Goal: Information Seeking & Learning: Learn about a topic

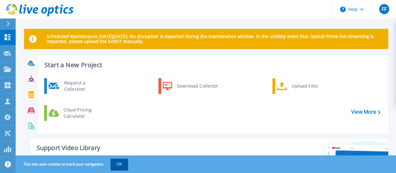
click at [126, 163] on button "OK" at bounding box center [120, 163] width 18 height 11
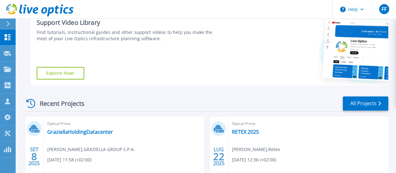
scroll to position [125, 0]
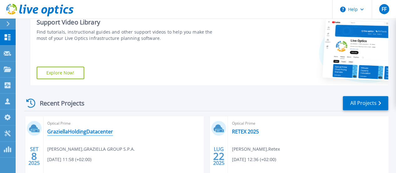
click at [70, 132] on link "GraziellaHoldingDatacenter" at bounding box center [80, 131] width 66 height 6
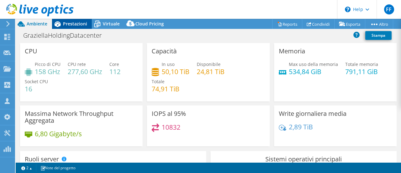
click at [68, 23] on span "Prestazioni" at bounding box center [75, 24] width 24 height 6
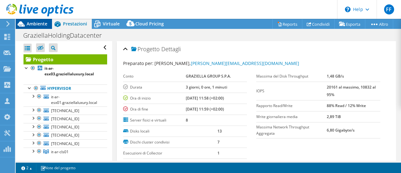
click at [30, 22] on span "Ambiente" at bounding box center [37, 24] width 21 height 6
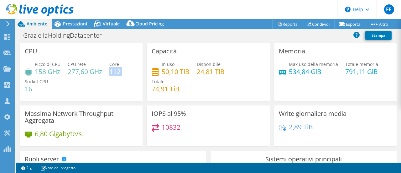
drag, startPoint x: 110, startPoint y: 71, endPoint x: 122, endPoint y: 73, distance: 12.4
click at [122, 73] on div "Picco di CPU 158 GHz CPU rete 277,60 GHz Core 112 Socket CPU 16" at bounding box center [81, 80] width 113 height 38
drag, startPoint x: 36, startPoint y: 71, endPoint x: 63, endPoint y: 70, distance: 27.6
click at [63, 70] on div "Picco di CPU 158 GHz CPU rete 277,60 GHz Core 112 Socket CPU 16" at bounding box center [81, 80] width 113 height 38
click at [71, 26] on span "Prestazioni" at bounding box center [75, 24] width 24 height 6
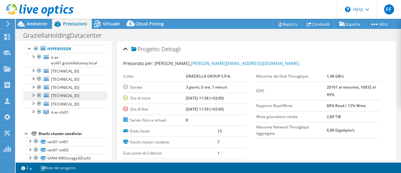
scroll to position [31, 0]
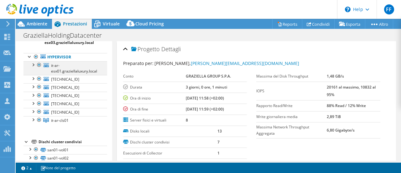
click at [34, 65] on div at bounding box center [33, 64] width 6 height 6
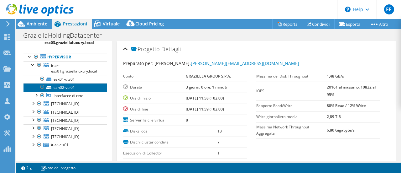
click at [58, 87] on link "san02-vol01" at bounding box center [65, 87] width 84 height 8
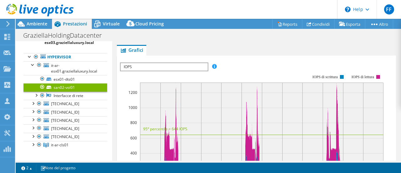
scroll to position [63, 0]
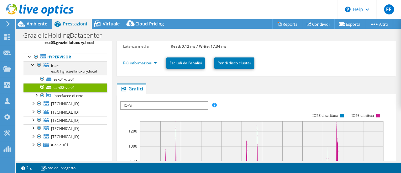
click at [33, 65] on div at bounding box center [33, 64] width 6 height 6
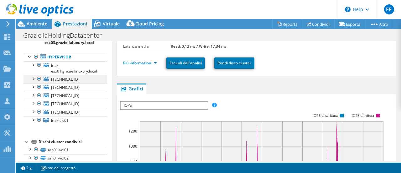
click at [34, 80] on div at bounding box center [33, 78] width 6 height 6
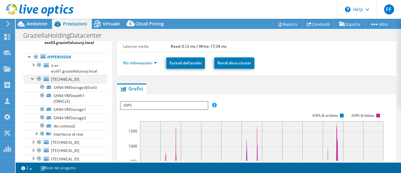
click at [34, 80] on div at bounding box center [33, 78] width 6 height 6
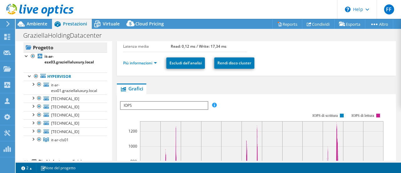
scroll to position [0, 0]
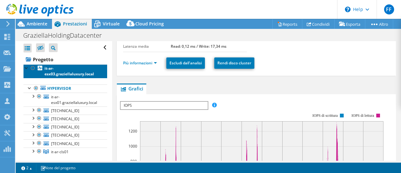
click at [55, 74] on b "it-ar-esx03.graziellaluxury.local" at bounding box center [68, 70] width 49 height 11
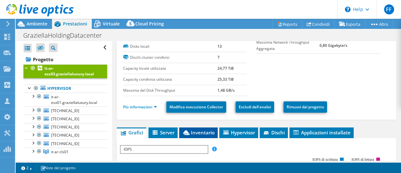
click at [195, 133] on span "Inventario" at bounding box center [198, 132] width 32 height 6
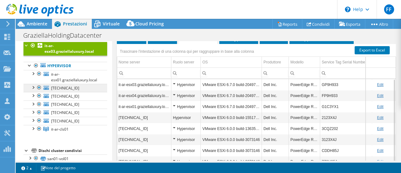
scroll to position [31, 0]
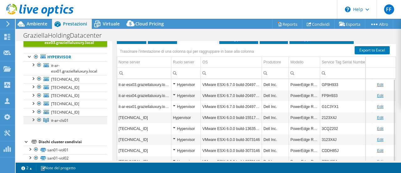
click at [34, 119] on div at bounding box center [33, 119] width 6 height 6
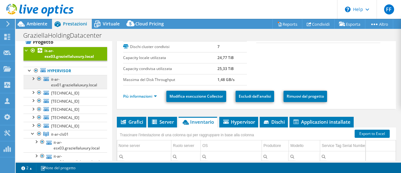
scroll to position [0, 0]
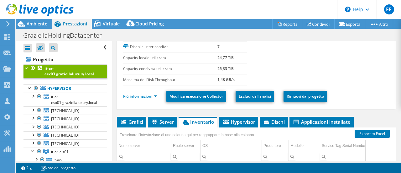
click at [26, 65] on div at bounding box center [26, 67] width 6 height 6
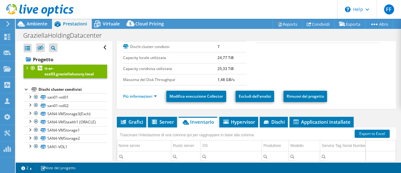
click at [24, 67] on div at bounding box center [26, 67] width 6 height 6
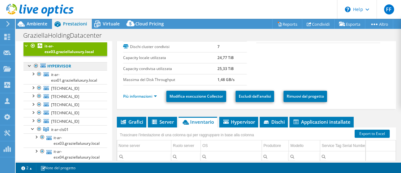
scroll to position [31, 0]
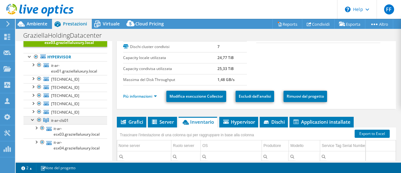
click at [31, 119] on div at bounding box center [33, 119] width 6 height 6
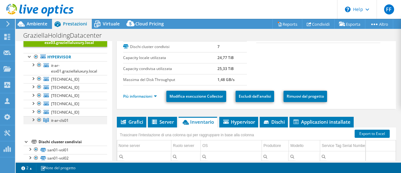
click at [32, 119] on div at bounding box center [33, 119] width 6 height 6
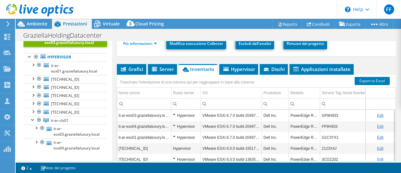
scroll to position [136, 0]
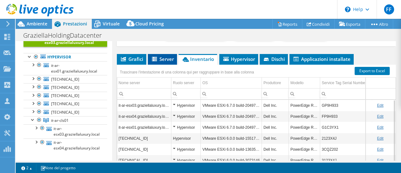
click at [161, 56] on span "Server" at bounding box center [162, 59] width 23 height 6
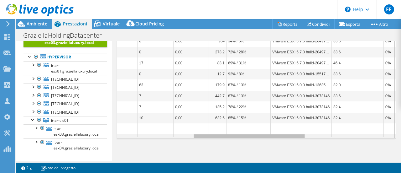
scroll to position [0, 0]
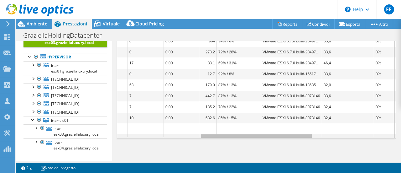
drag, startPoint x: 198, startPoint y: 134, endPoint x: 284, endPoint y: 133, distance: 86.1
click at [284, 133] on body "FF Partner di canale Flavio Forneris Flavio.forneris@ricoh.it Ricoh Europe PLC …" at bounding box center [200, 86] width 401 height 173
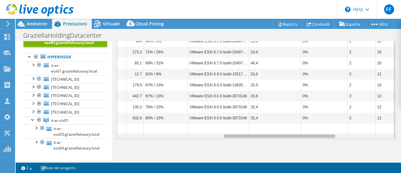
scroll to position [2, 283]
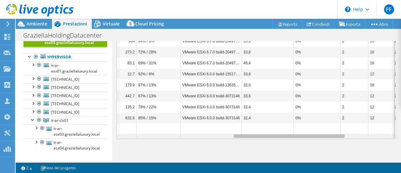
drag, startPoint x: 284, startPoint y: 133, endPoint x: 320, endPoint y: 133, distance: 36.0
click at [320, 133] on body "FF Partner di canale Flavio Forneris Flavio.forneris@ricoh.it Ricoh Europe PLC …" at bounding box center [200, 86] width 401 height 173
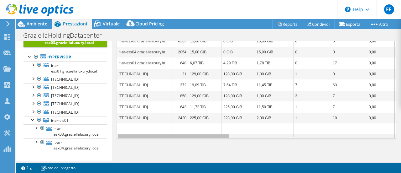
drag, startPoint x: 263, startPoint y: 134, endPoint x: 124, endPoint y: 126, distance: 139.5
click at [129, 137] on body "FF Partner di canale Flavio Forneris Flavio.forneris@ricoh.it Ricoh Europe PLC …" at bounding box center [200, 86] width 401 height 173
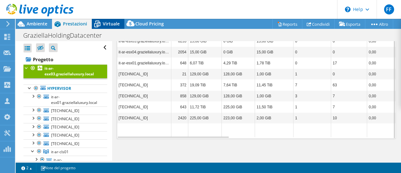
click at [101, 26] on icon at bounding box center [97, 23] width 11 height 11
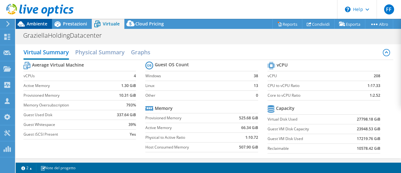
click at [31, 24] on span "Ambiente" at bounding box center [37, 24] width 21 height 6
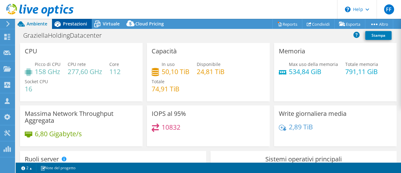
click at [72, 23] on span "Prestazioni" at bounding box center [75, 24] width 24 height 6
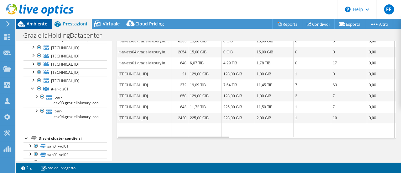
click at [40, 26] on span "Ambiente" at bounding box center [37, 24] width 21 height 6
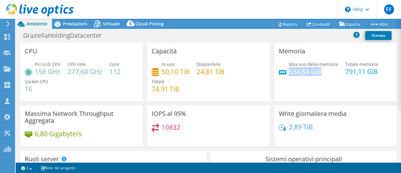
drag, startPoint x: 286, startPoint y: 71, endPoint x: 317, endPoint y: 69, distance: 30.8
click at [317, 69] on h4 "534,84 GiB" at bounding box center [313, 71] width 49 height 7
click at [64, 23] on span "Prestazioni" at bounding box center [75, 24] width 24 height 6
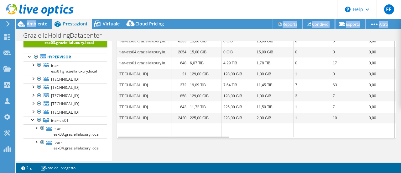
click at [36, 21] on div "FF Partner di canale Flavio Forneris Flavio.forneris@ricoh.it Ricoh Europe PLC …" at bounding box center [200, 86] width 401 height 173
click at [31, 25] on span "Ambiente" at bounding box center [37, 24] width 21 height 6
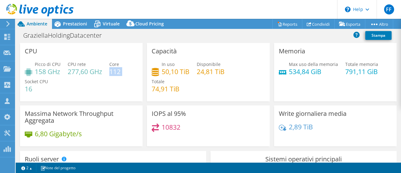
drag, startPoint x: 111, startPoint y: 70, endPoint x: 137, endPoint y: 67, distance: 26.5
click at [137, 67] on div "CPU Picco di CPU 158 GHz CPU rete 277,60 GHz Core 112 Socket CPU 16" at bounding box center [81, 72] width 122 height 58
drag, startPoint x: 68, startPoint y: 70, endPoint x: 93, endPoint y: 70, distance: 25.0
click at [93, 70] on h4 "277,60 GHz" at bounding box center [85, 71] width 34 height 7
drag, startPoint x: 34, startPoint y: 71, endPoint x: 59, endPoint y: 72, distance: 24.4
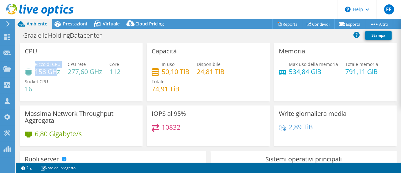
click at [59, 72] on div "Picco di CPU 158 GHz" at bounding box center [43, 68] width 36 height 14
click at [70, 24] on span "Prestazioni" at bounding box center [75, 24] width 24 height 6
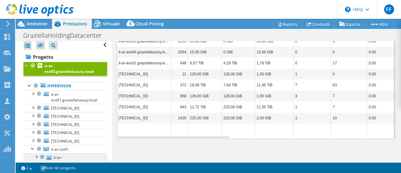
scroll to position [0, 0]
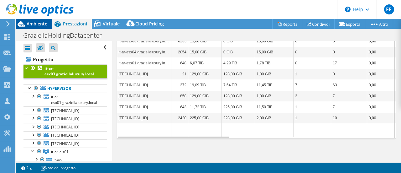
click at [35, 24] on span "Ambiente" at bounding box center [37, 24] width 21 height 6
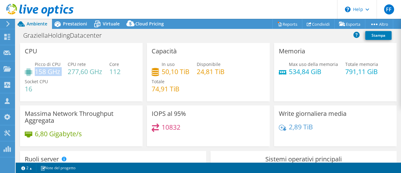
drag, startPoint x: 36, startPoint y: 71, endPoint x: 61, endPoint y: 71, distance: 25.7
click at [61, 71] on div "Picco di CPU 158 GHz CPU rete 277,60 GHz Core 112 Socket CPU 16" at bounding box center [81, 80] width 113 height 38
click at [111, 23] on span "Virtuale" at bounding box center [111, 24] width 17 height 6
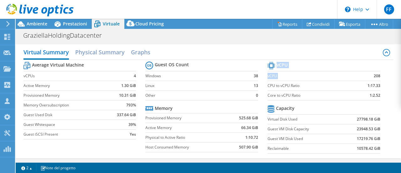
drag, startPoint x: 369, startPoint y: 75, endPoint x: 376, endPoint y: 75, distance: 7.2
click at [376, 75] on section "vCPU vCPU 208 CPU to vCPU Ratio 1:17.33 Core to vCPU Ratio 1:2.52 Capacity Virt…" at bounding box center [328, 108] width 122 height 96
click at [343, 82] on label "CPU to vCPU Ratio" at bounding box center [308, 85] width 83 height 6
drag, startPoint x: 365, startPoint y: 94, endPoint x: 383, endPoint y: 93, distance: 18.2
click at [383, 93] on section "vCPU vCPU 208 CPU to vCPU Ratio 1:17.33 Core to vCPU Ratio 1:2.52 Capacity Virt…" at bounding box center [328, 108] width 122 height 96
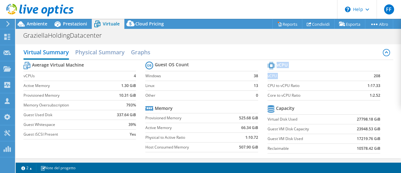
drag, startPoint x: 369, startPoint y: 75, endPoint x: 376, endPoint y: 75, distance: 6.9
click at [376, 75] on section "vCPU vCPU 208 CPU to vCPU Ratio 1:17.33 Core to vCPU Ratio 1:2.52 Capacity Virt…" at bounding box center [328, 108] width 122 height 96
click at [268, 77] on label "vCPU" at bounding box center [308, 76] width 83 height 6
click at [24, 25] on icon at bounding box center [21, 23] width 7 height 5
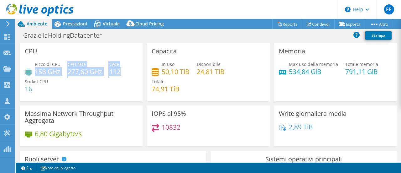
drag, startPoint x: 120, startPoint y: 71, endPoint x: 36, endPoint y: 71, distance: 83.9
click at [36, 71] on div "Picco di CPU 158 GHz CPU rete 277,60 GHz Core 112 Socket CPU 16" at bounding box center [81, 80] width 113 height 38
